Goal: Information Seeking & Learning: Learn about a topic

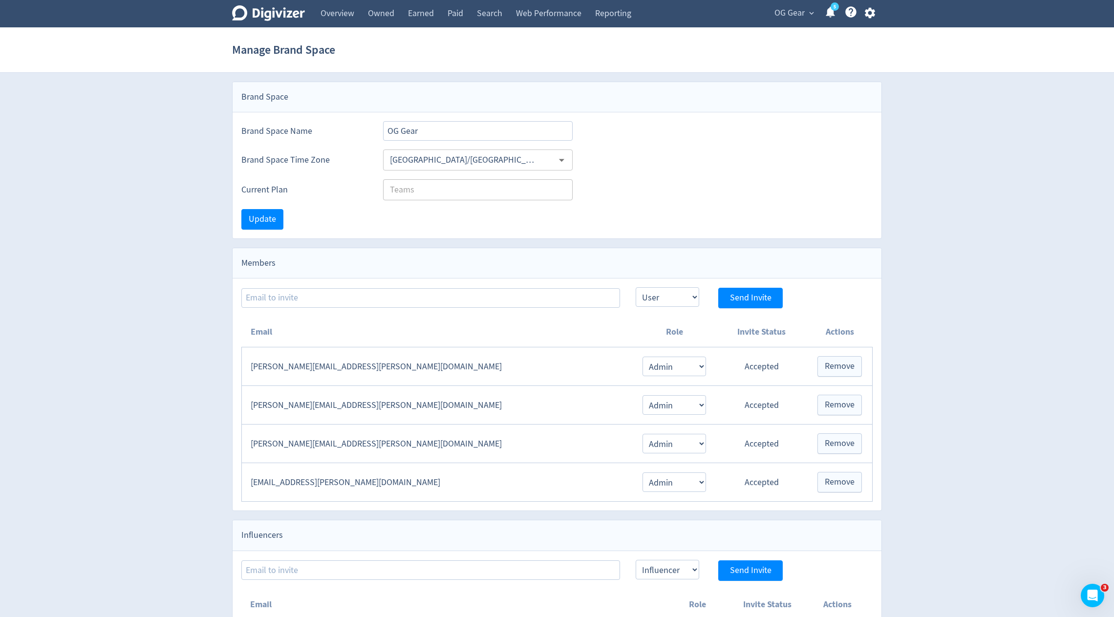
click at [794, 25] on div "OG Gear expand_more 5 Help Center - Searchable support on using Digivizer" at bounding box center [822, 13] width 118 height 27
click at [794, 21] on div "OG Gear expand_more 5 Help Center - Searchable support on using Digivizer" at bounding box center [822, 13] width 118 height 27
click at [791, 12] on span "OG Gear" at bounding box center [789, 13] width 30 height 16
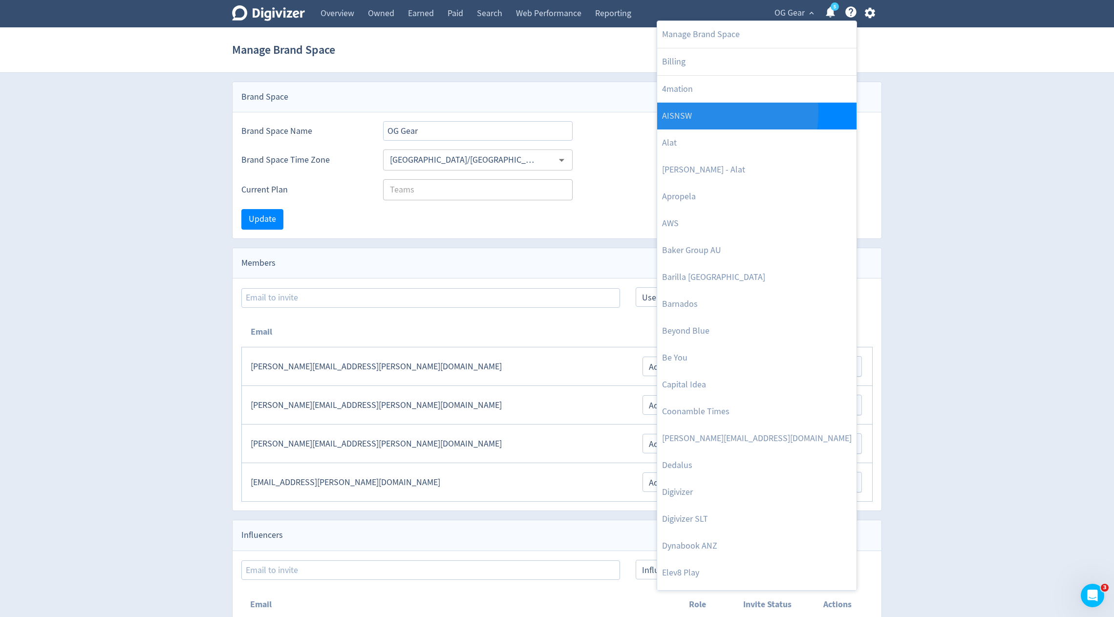
click at [694, 112] on link "AISNSW" at bounding box center [756, 116] width 199 height 27
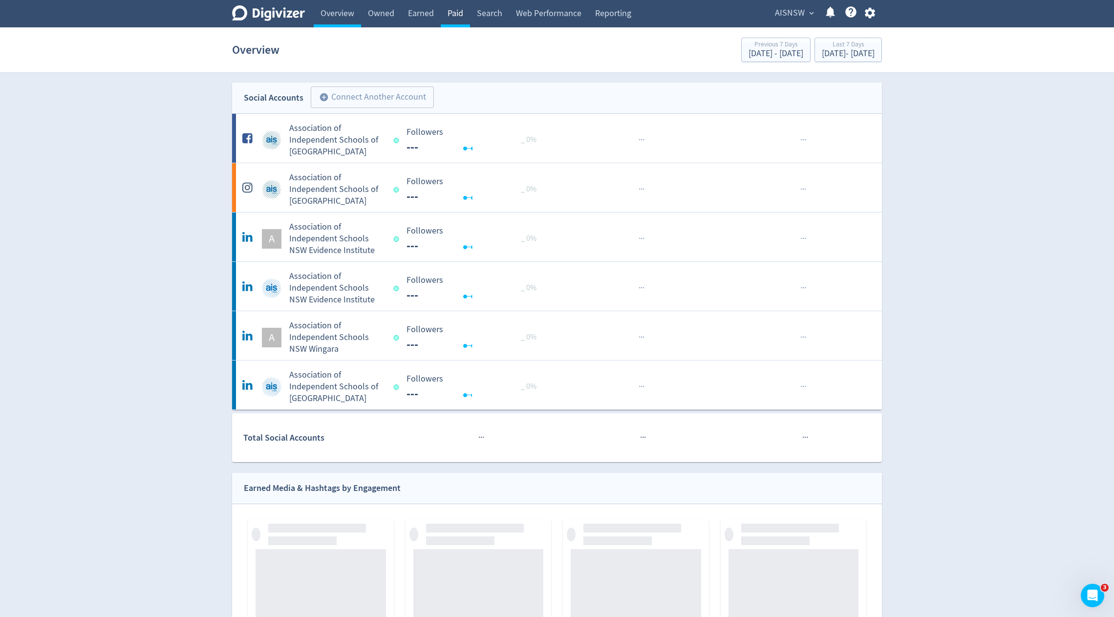
click at [455, 9] on link "Paid" at bounding box center [455, 13] width 29 height 27
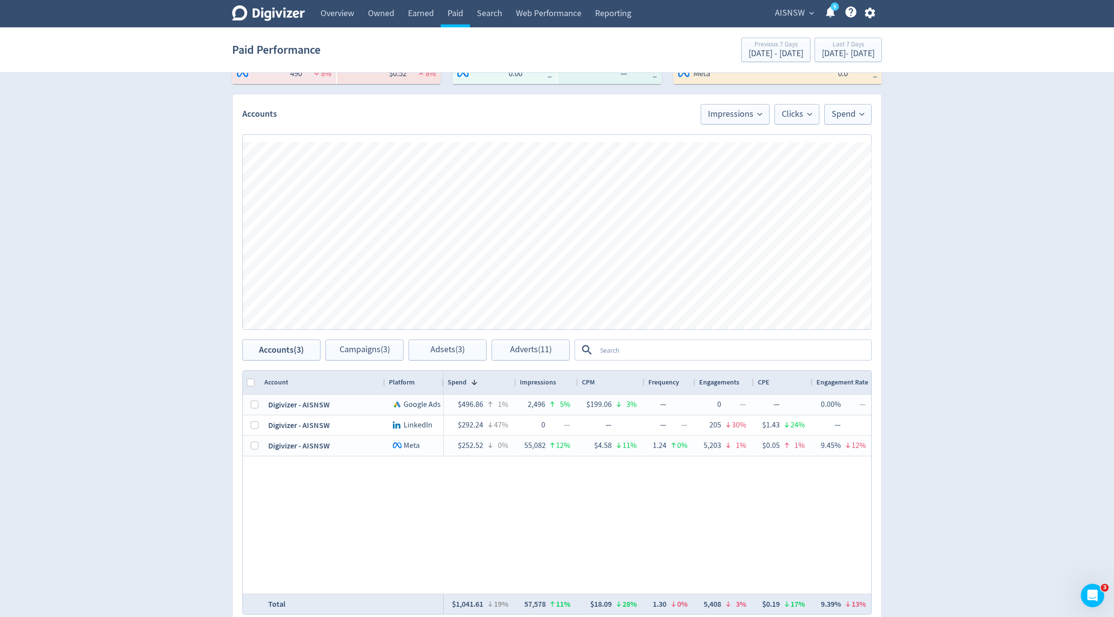
scroll to position [319, 0]
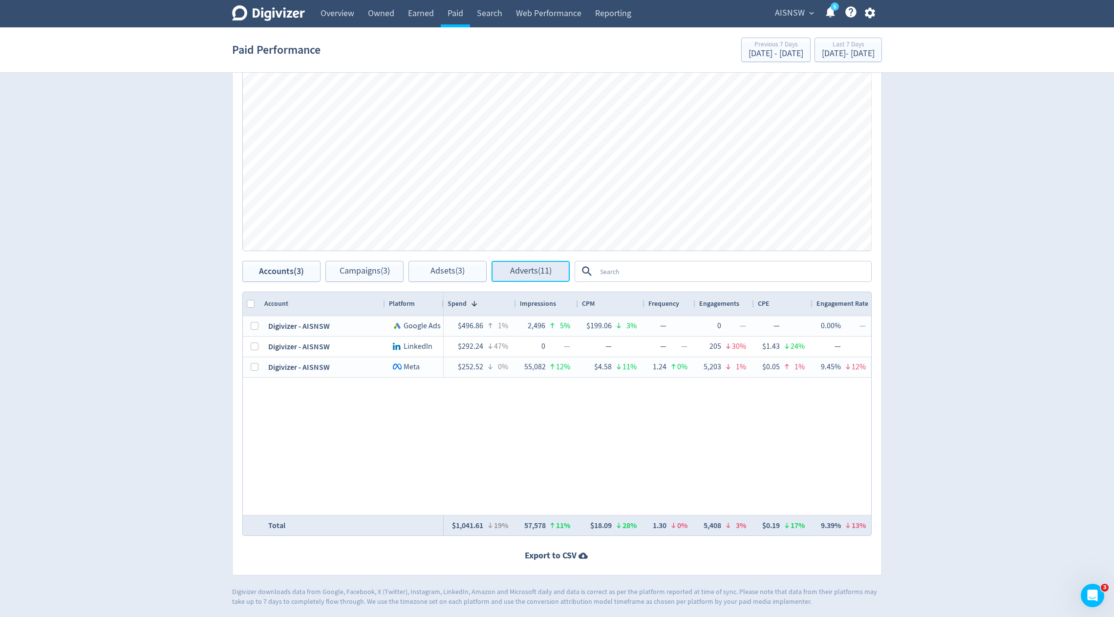
click at [532, 270] on span "Adverts (11)" at bounding box center [531, 271] width 42 height 9
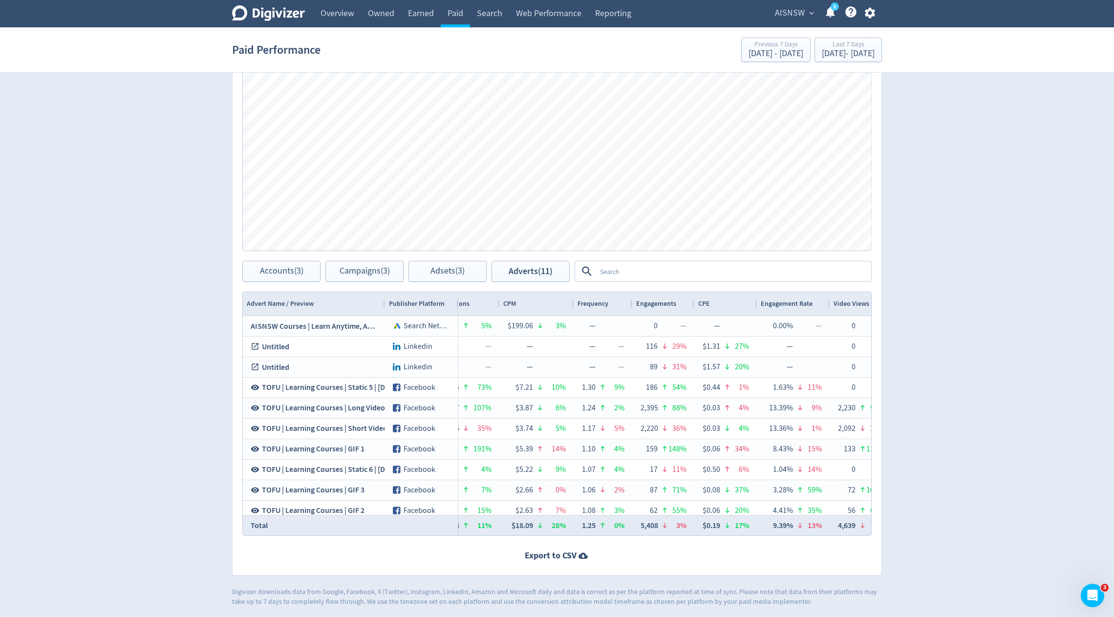
click at [681, 269] on textarea at bounding box center [733, 271] width 274 height 18
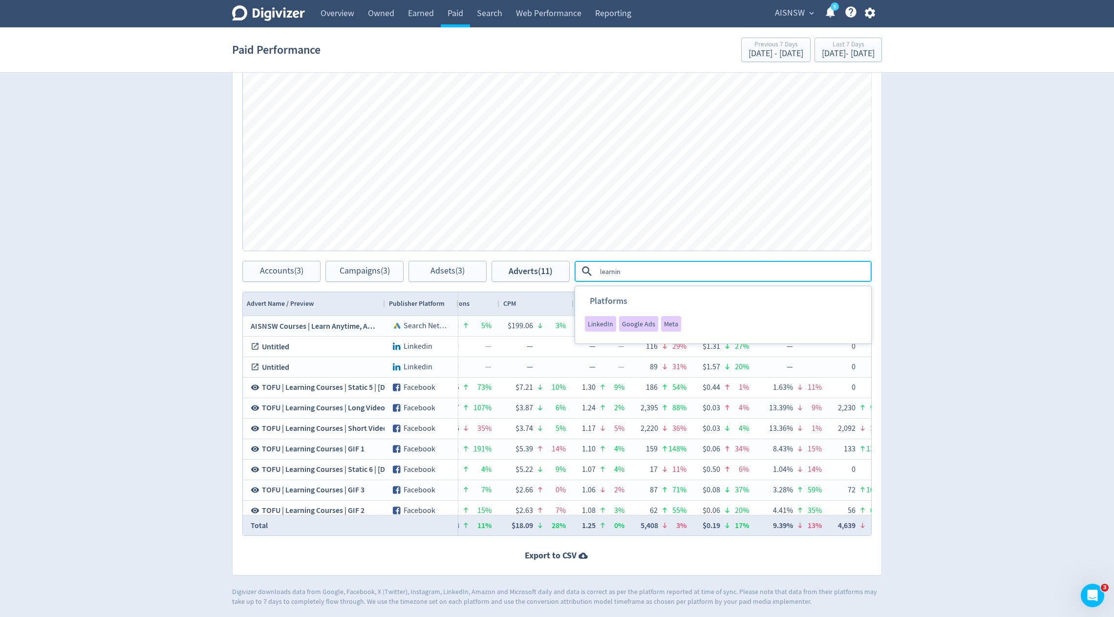
type textarea "learning"
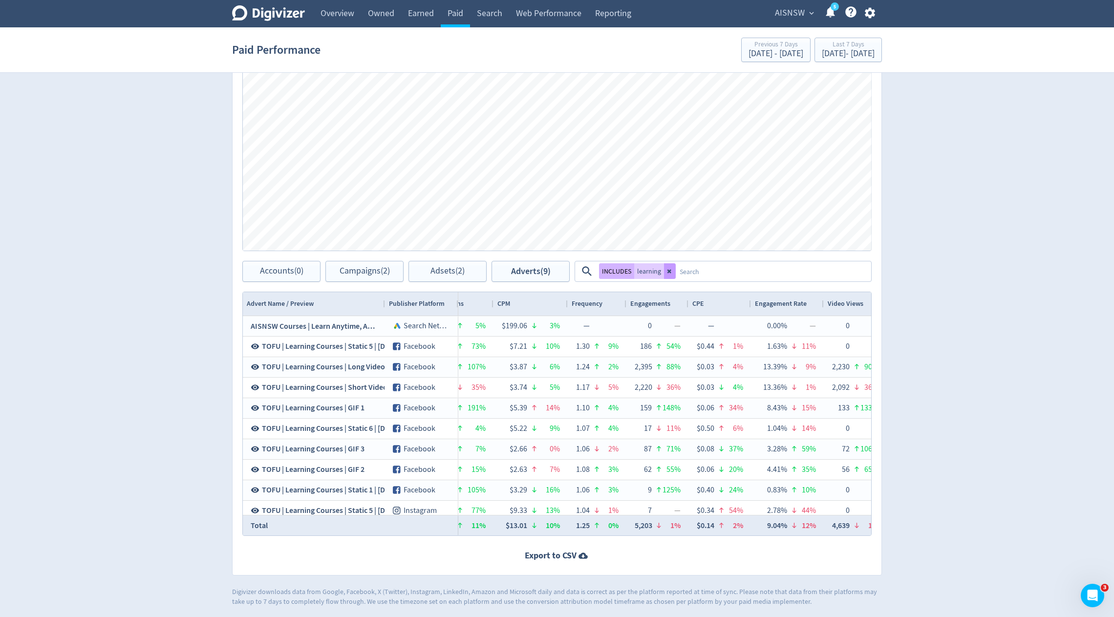
click at [667, 270] on icon at bounding box center [669, 272] width 4 height 4
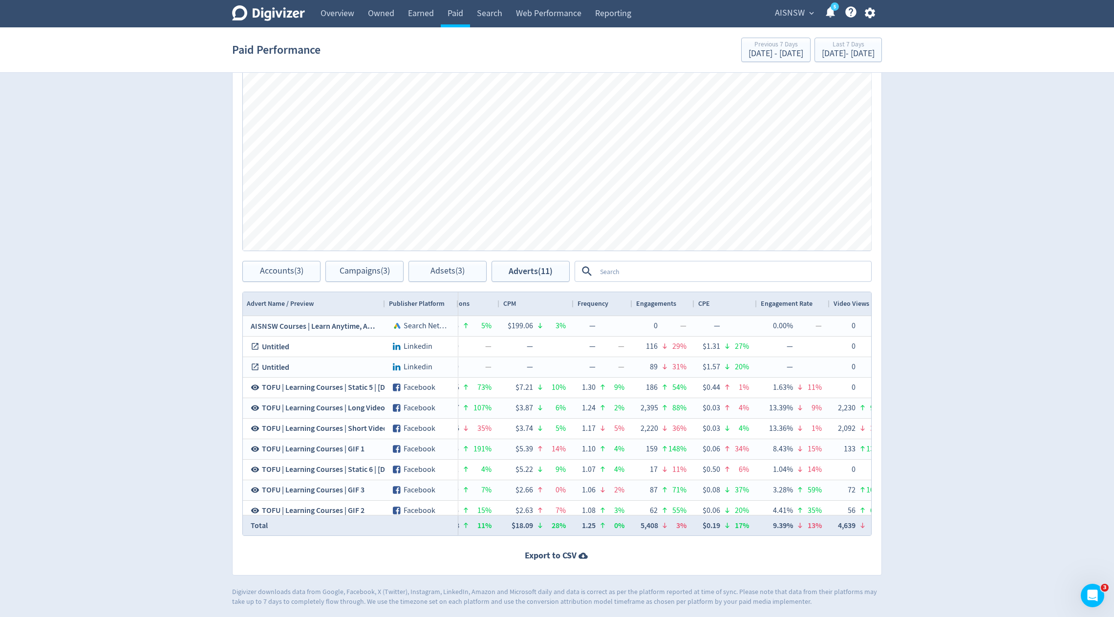
click at [628, 268] on textarea at bounding box center [733, 271] width 274 height 18
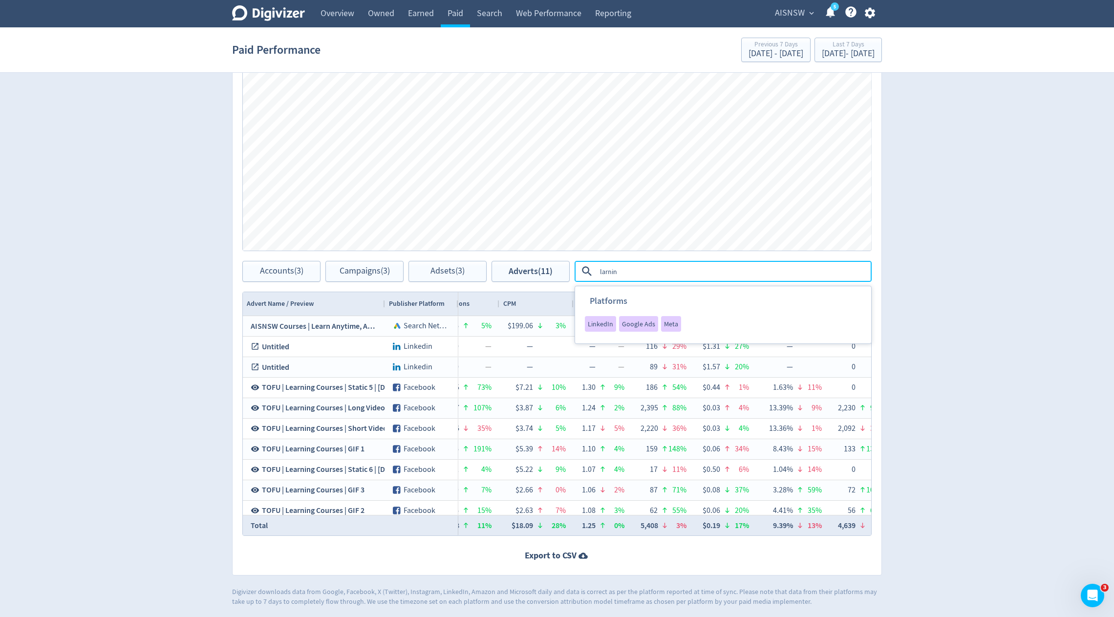
type textarea "larning"
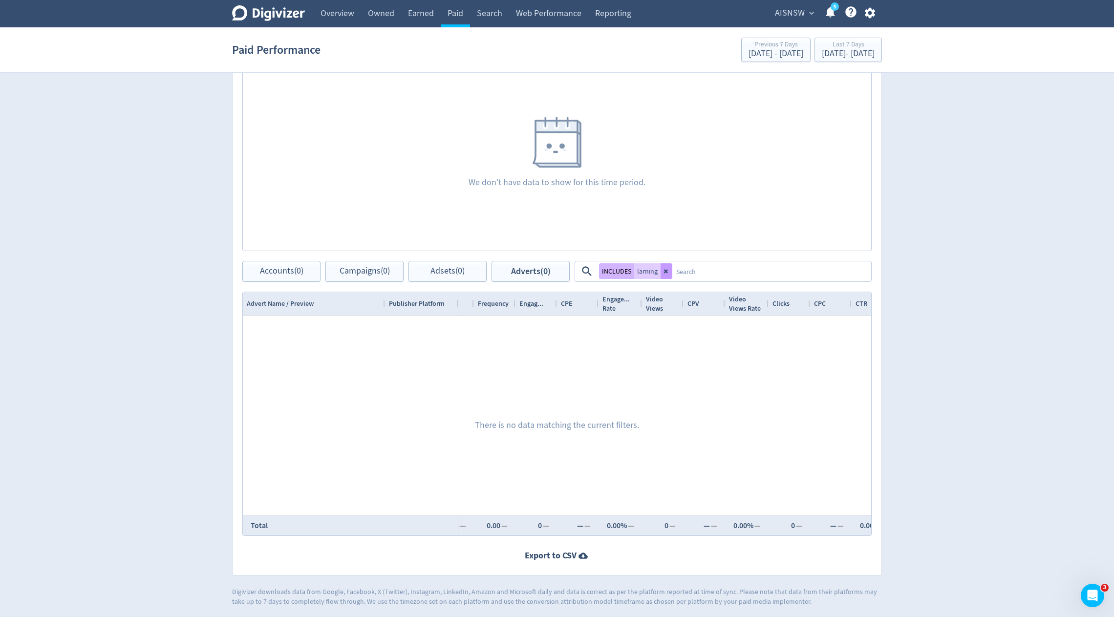
click at [665, 270] on icon at bounding box center [666, 272] width 4 height 4
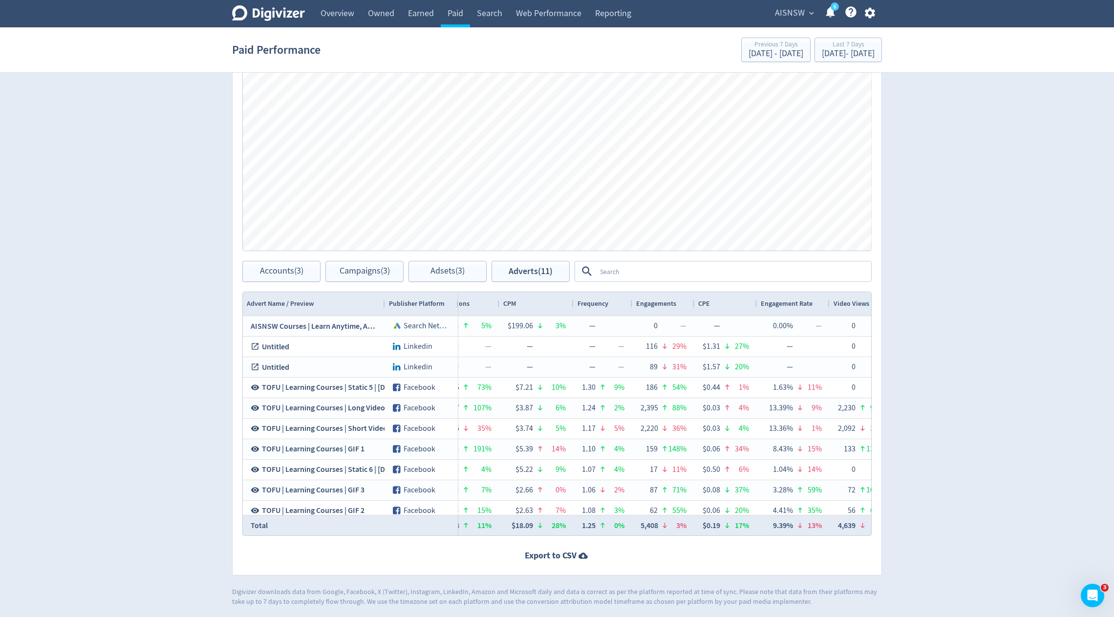
click at [666, 282] on div "Adverts Impressions Clicks Spend Spend Clicks Impressions Press Space or Enter …" at bounding box center [557, 295] width 650 height 560
click at [632, 275] on textarea at bounding box center [733, 271] width 274 height 18
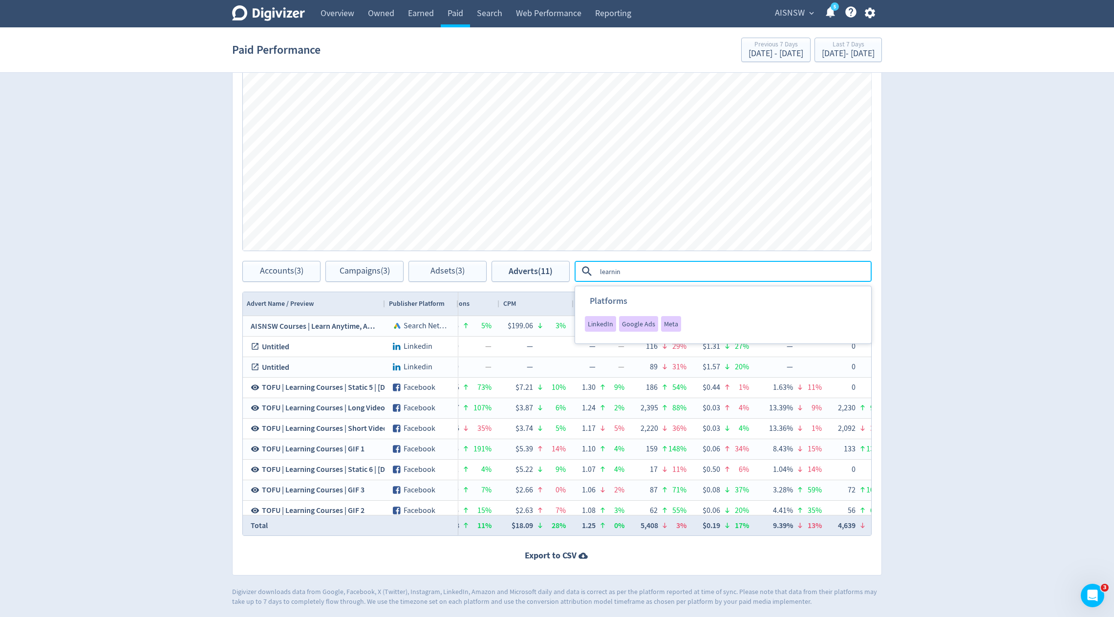
type textarea "learning"
